Goal: Task Accomplishment & Management: Complete application form

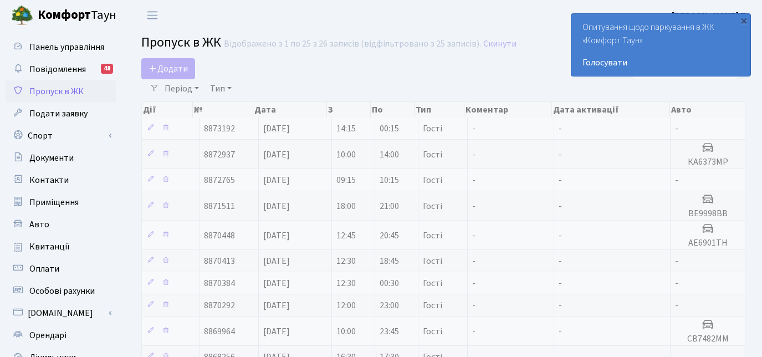
select select "25"
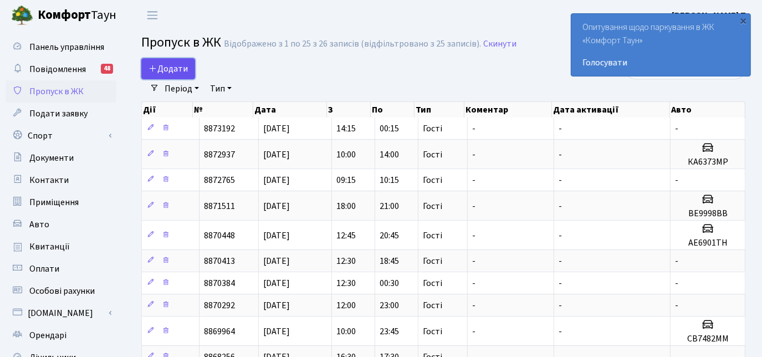
click at [178, 69] on span "Додати" at bounding box center [168, 69] width 39 height 12
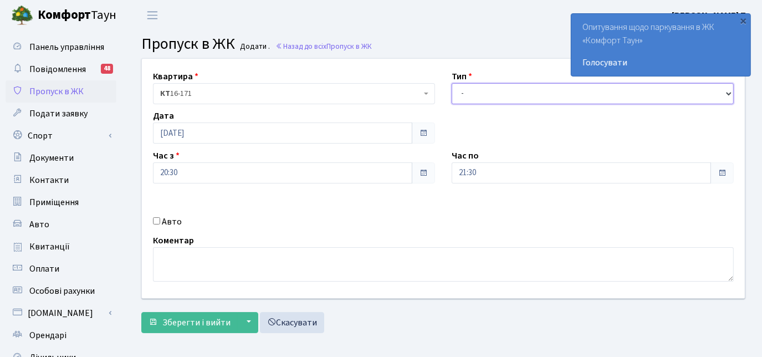
click at [554, 93] on select "- Доставка Таксі Гості Сервіс" at bounding box center [593, 93] width 282 height 21
select select "3"
click at [452, 83] on select "- Доставка Таксі Гості Сервіс" at bounding box center [593, 93] width 282 height 21
click at [156, 221] on input "Авто" at bounding box center [156, 220] width 7 height 7
checkbox input "true"
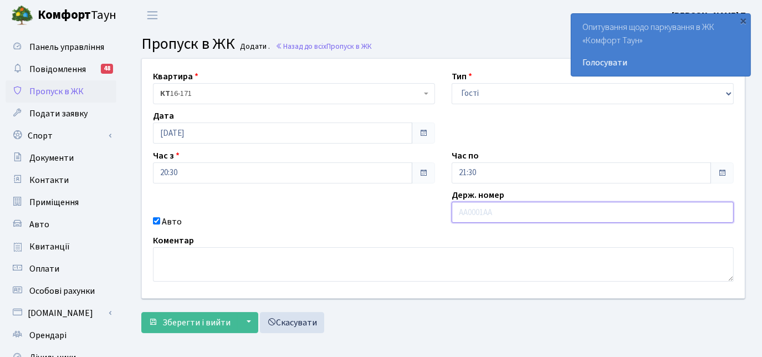
click at [471, 209] on input "text" at bounding box center [593, 212] width 282 height 21
type input "АЕ6901ТН"
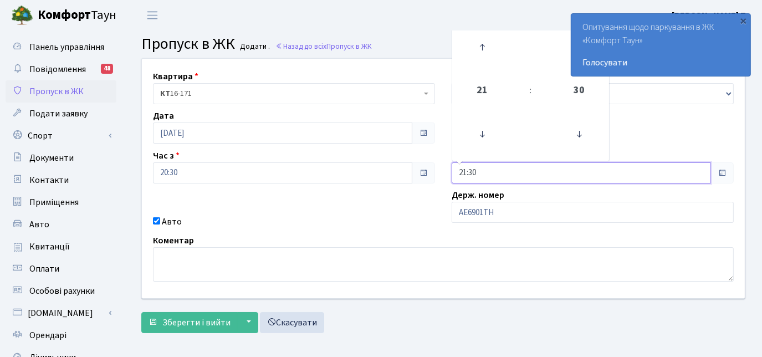
click at [681, 177] on input "21:30" at bounding box center [581, 172] width 259 height 21
click at [480, 48] on icon at bounding box center [482, 47] width 30 height 30
type input "23:30"
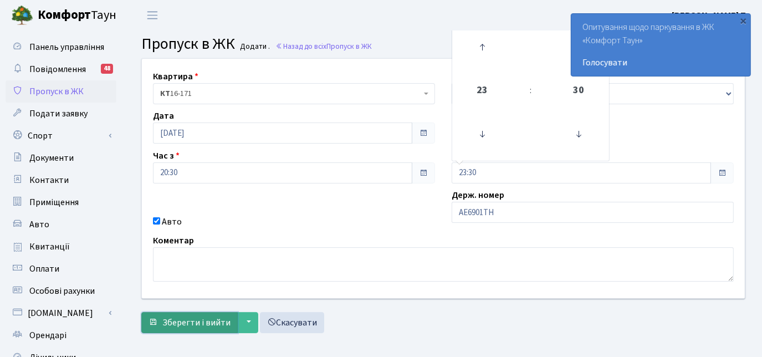
click at [199, 318] on span "Зберегти і вийти" at bounding box center [196, 323] width 68 height 12
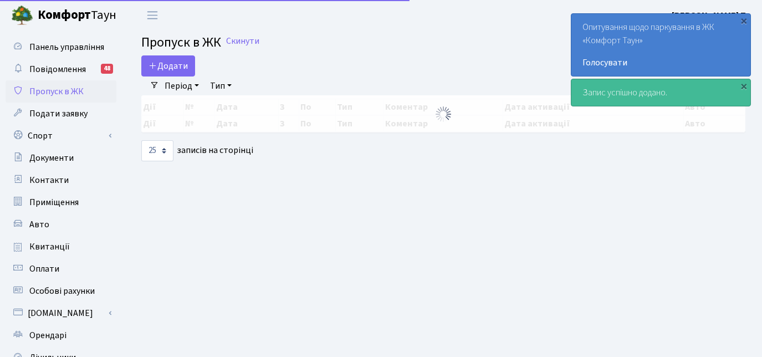
select select "25"
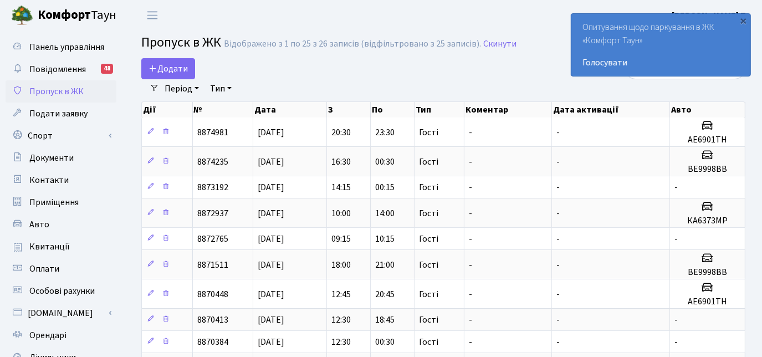
click at [568, 52] on h2 "Пропуск в ЖК Відображено з 1 по 25 з 26 записів (відфільтровано з 25 записів). …" at bounding box center [443, 44] width 604 height 19
click at [84, 113] on span "Подати заявку" at bounding box center [58, 114] width 58 height 12
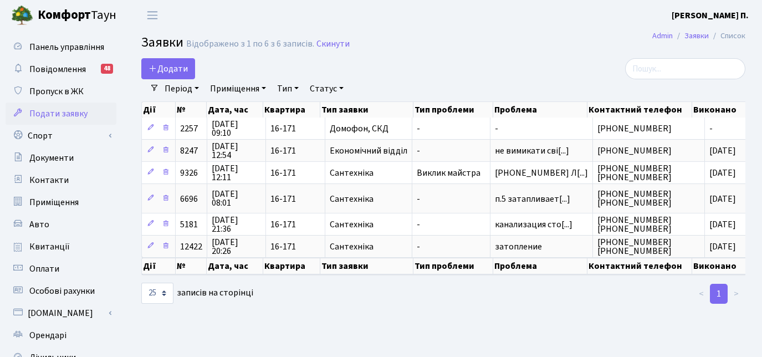
select select "25"
click at [80, 85] on span "Пропуск в ЖК" at bounding box center [56, 91] width 54 height 12
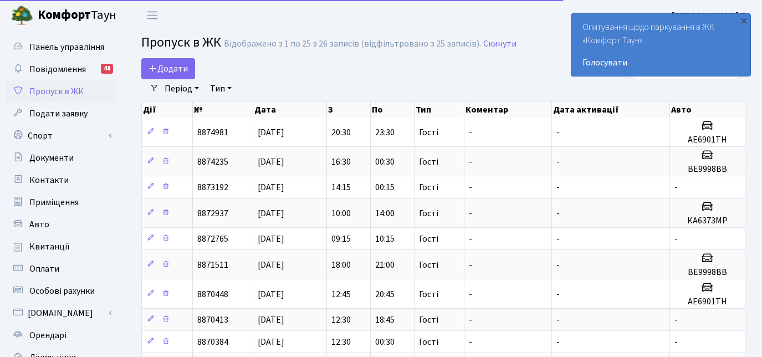
select select "25"
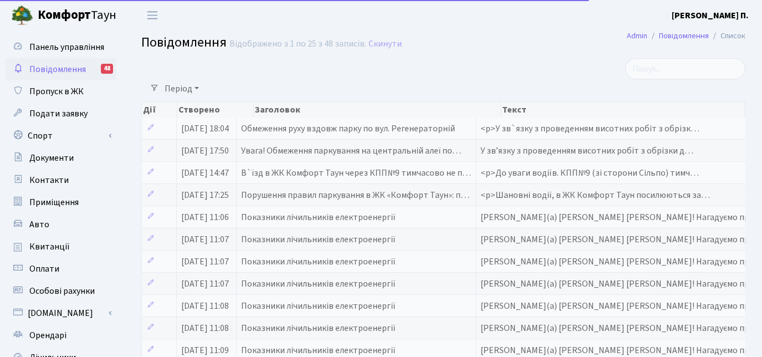
select select "25"
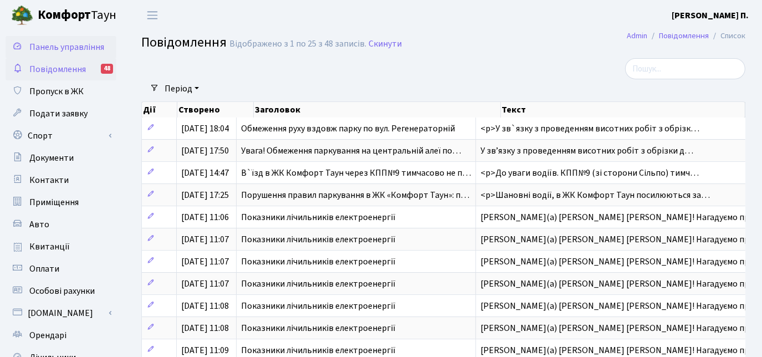
click at [103, 49] on span "Панель управління" at bounding box center [66, 47] width 75 height 12
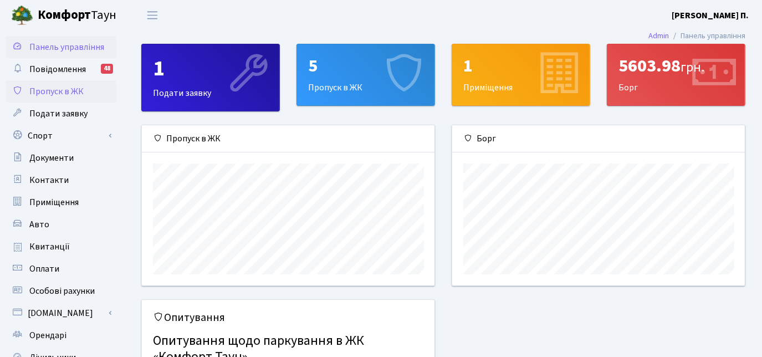
click at [73, 89] on span "Пропуск в ЖК" at bounding box center [56, 91] width 54 height 12
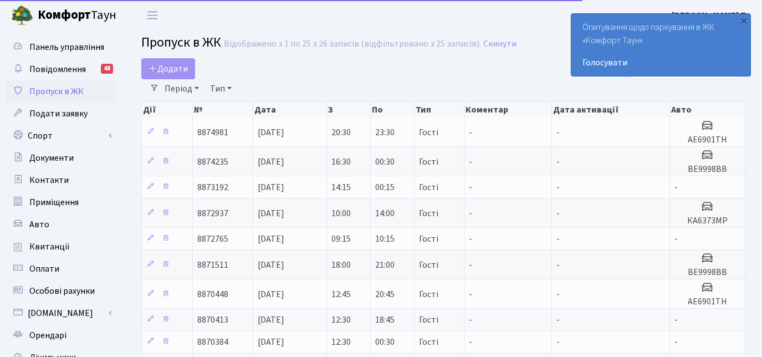
select select "25"
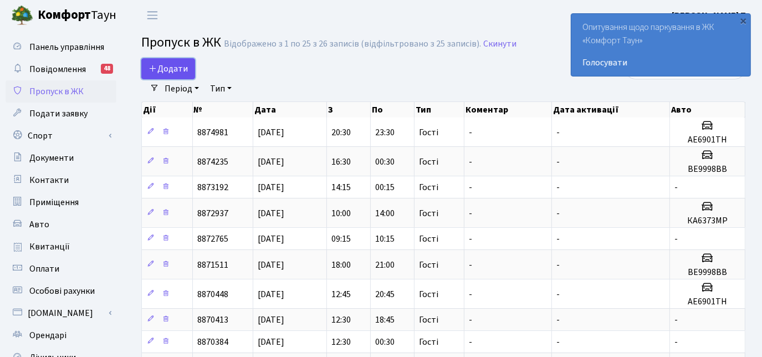
click at [174, 68] on span "Додати" at bounding box center [168, 69] width 39 height 12
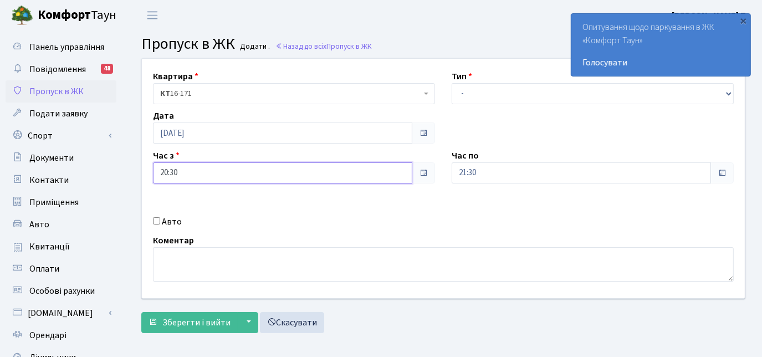
click at [378, 169] on input "20:30" at bounding box center [282, 172] width 259 height 21
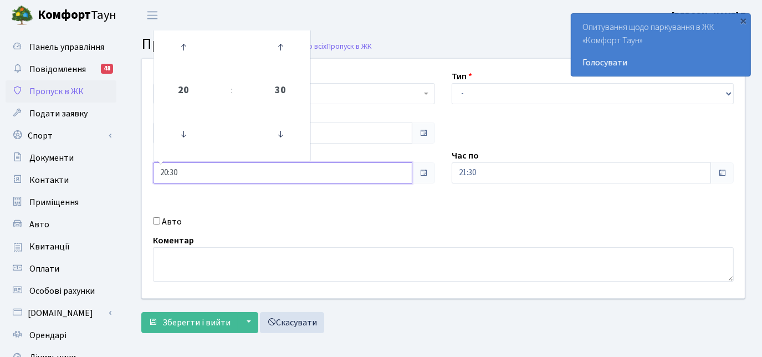
click at [294, 173] on input "20:30" at bounding box center [282, 172] width 259 height 21
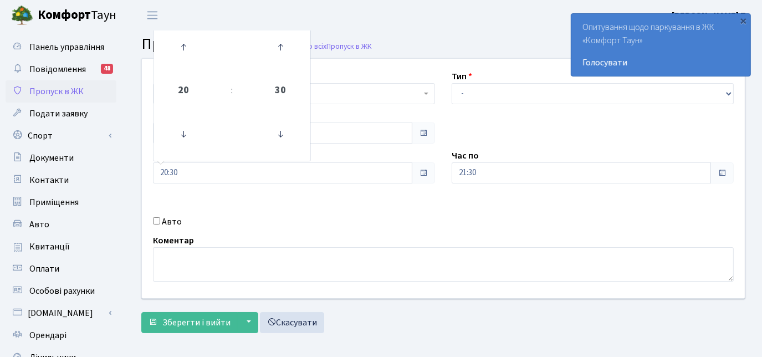
click at [724, 173] on span at bounding box center [722, 173] width 9 height 9
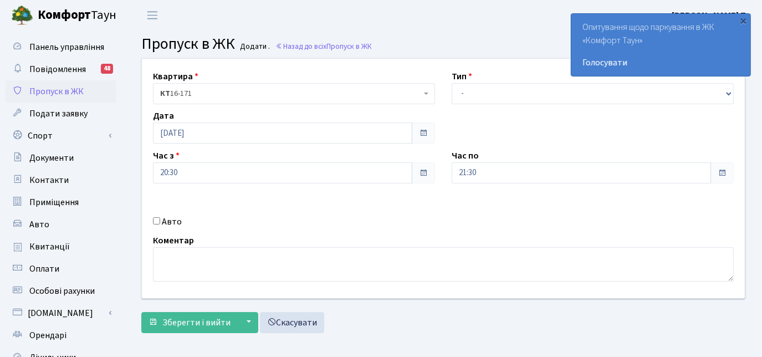
click at [724, 171] on span at bounding box center [722, 173] width 9 height 9
click at [742, 19] on div "×" at bounding box center [743, 20] width 11 height 11
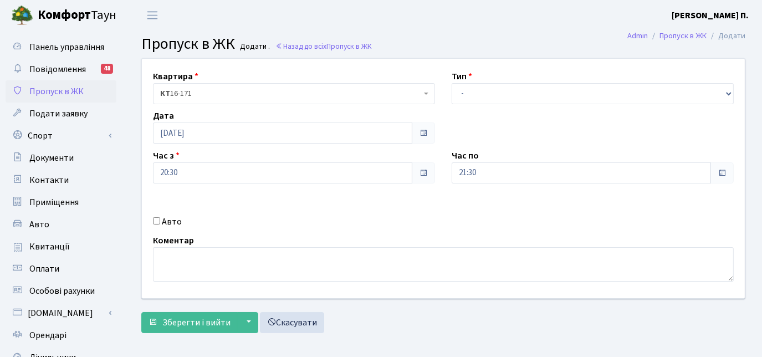
drag, startPoint x: 719, startPoint y: 175, endPoint x: 719, endPoint y: 169, distance: 6.7
click at [719, 170] on span at bounding box center [722, 173] width 9 height 9
click at [721, 171] on span at bounding box center [722, 173] width 9 height 9
click at [726, 173] on span at bounding box center [722, 173] width 9 height 9
click at [721, 173] on span at bounding box center [722, 173] width 9 height 9
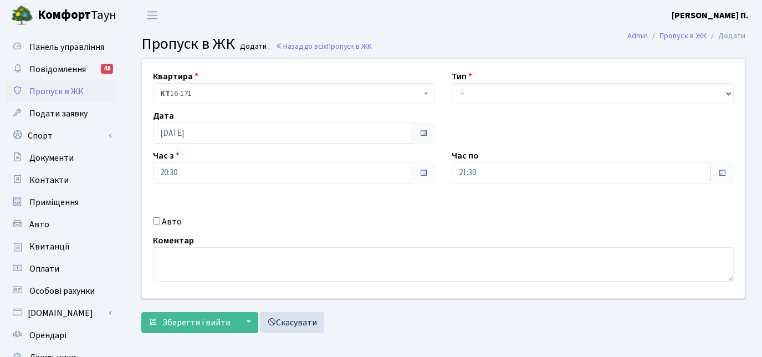
click at [721, 172] on span at bounding box center [722, 173] width 9 height 9
click at [686, 89] on select "- Доставка Таксі Гості Сервіс" at bounding box center [593, 93] width 282 height 21
select select "3"
click at [452, 83] on select "- Доставка Таксі Гості Сервіс" at bounding box center [593, 93] width 282 height 21
click at [721, 175] on span at bounding box center [722, 173] width 9 height 9
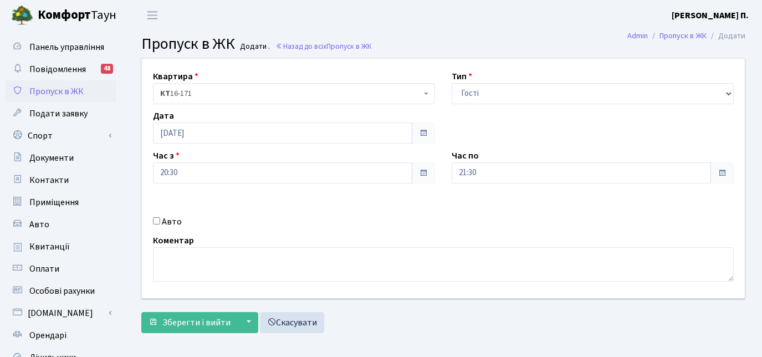
click at [723, 172] on span at bounding box center [722, 173] width 9 height 9
click at [723, 171] on span at bounding box center [722, 173] width 9 height 9
click at [101, 114] on link "Подати заявку" at bounding box center [61, 114] width 111 height 22
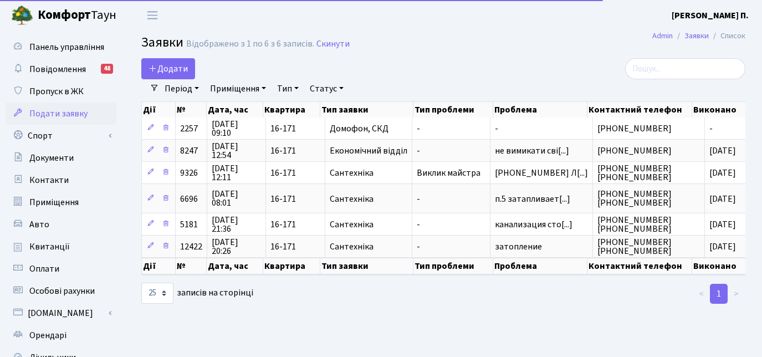
select select "25"
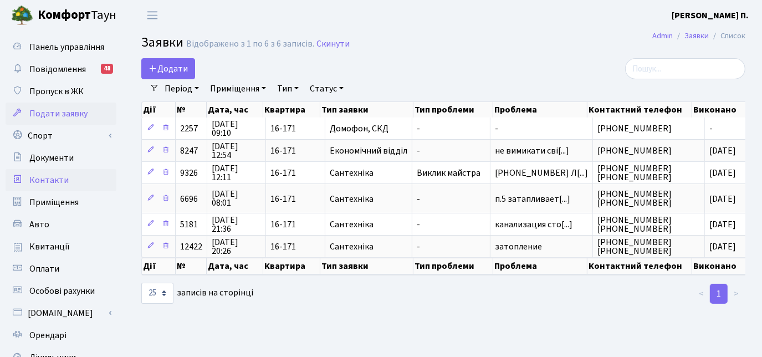
click at [81, 180] on link "Контакти" at bounding box center [61, 180] width 111 height 22
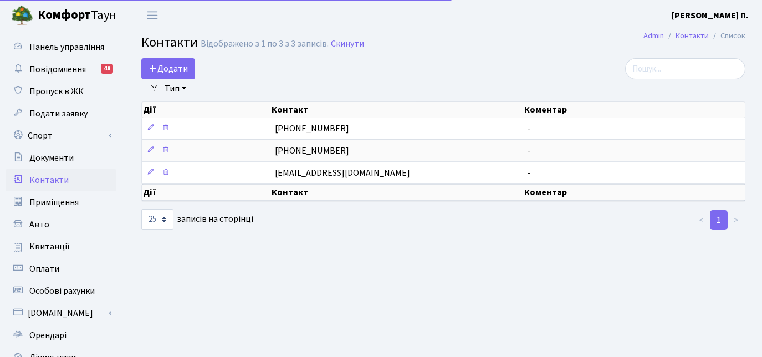
select select "25"
